Goal: Answer question/provide support: Answer question/provide support

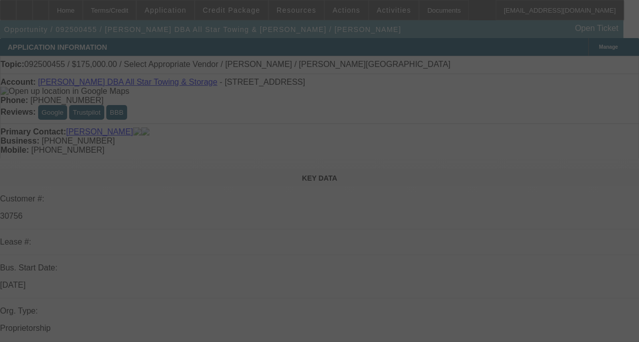
click at [575, 151] on div at bounding box center [319, 171] width 639 height 342
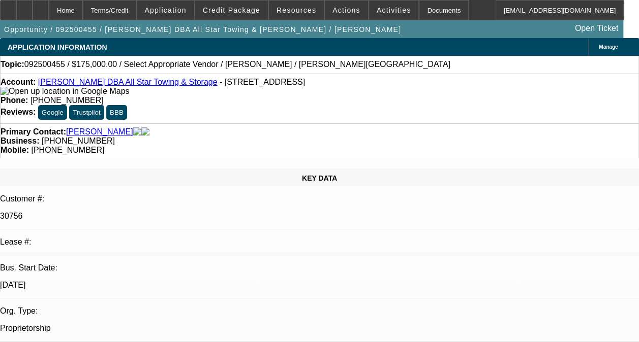
select select "0"
select select "2"
select select "0.1"
select select "4"
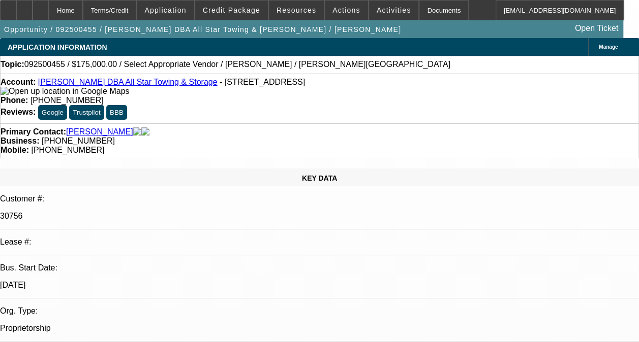
radio input "true"
type textarea "THIS IS A SOLD LEASE. I DONT HAVE HISTORY WITH THIS ACCOUNT."
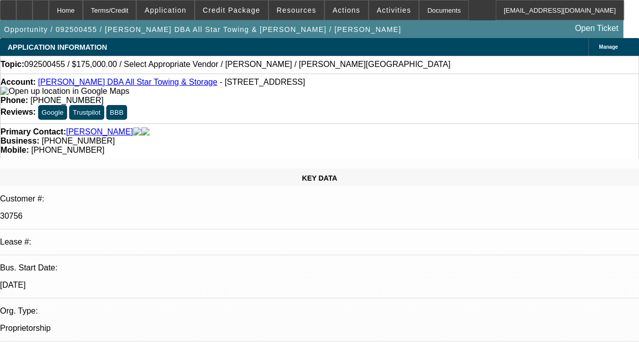
radio input "true"
